Goal: Navigation & Orientation: Find specific page/section

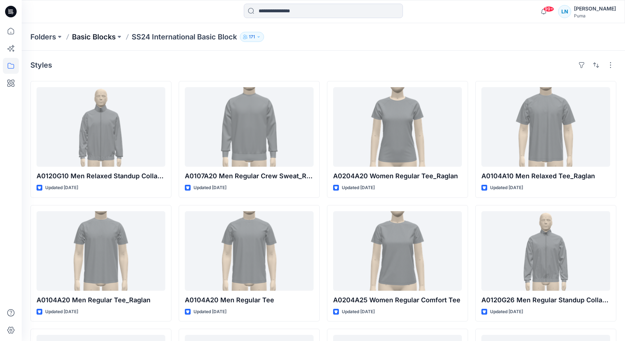
click at [106, 37] on p "Basic Blocks" at bounding box center [94, 37] width 44 height 10
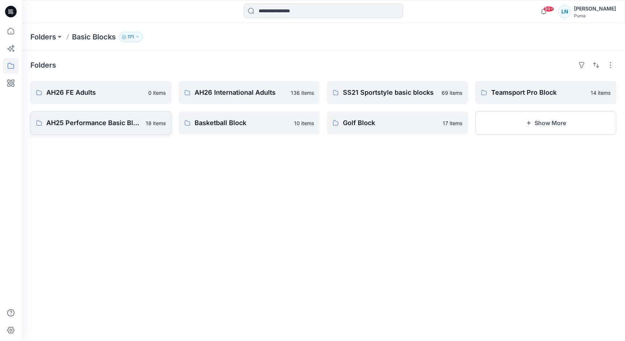
click at [110, 126] on p "AH25 Performance Basic Block" at bounding box center [93, 123] width 95 height 10
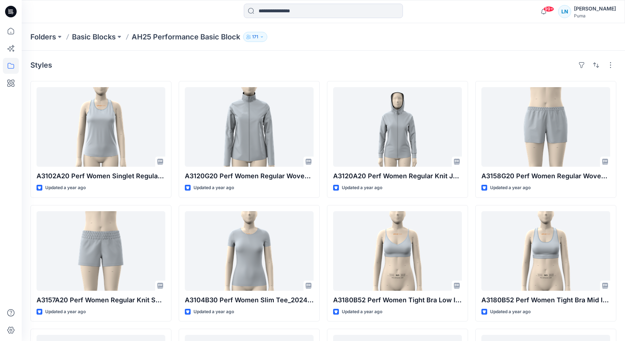
click at [108, 43] on div "Folders Basic Blocks AH25 Performance Basic Block 171" at bounding box center [323, 36] width 603 height 27
click at [108, 41] on p "Basic Blocks" at bounding box center [94, 37] width 44 height 10
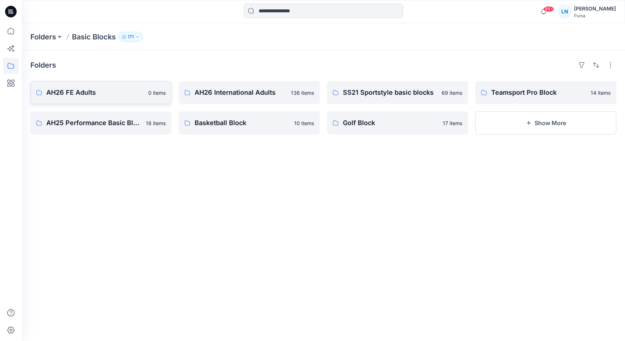
click at [116, 94] on p "AH26 FE Adults" at bounding box center [95, 93] width 98 height 10
click at [257, 89] on p "AH26 International Adults" at bounding box center [241, 93] width 92 height 10
